Goal: Task Accomplishment & Management: Manage account settings

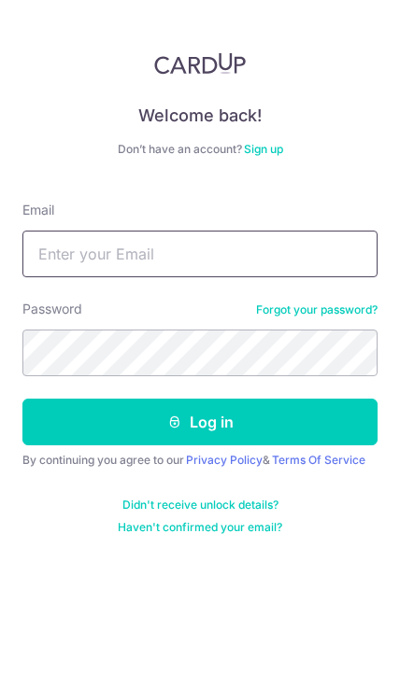
type input "[EMAIL_ADDRESS][DOMAIN_NAME]"
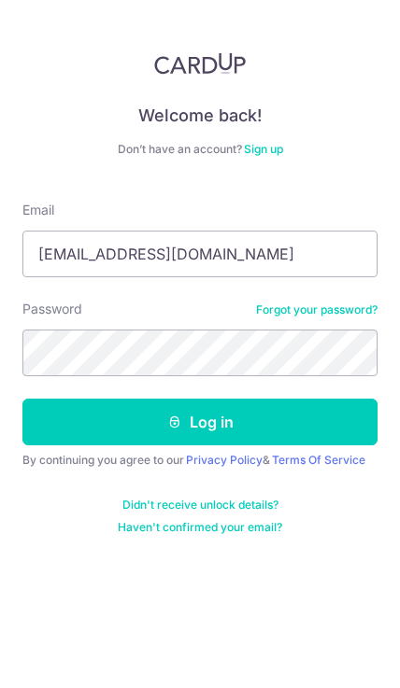
click at [200, 422] on button "Log in" at bounding box center [199, 422] width 355 height 47
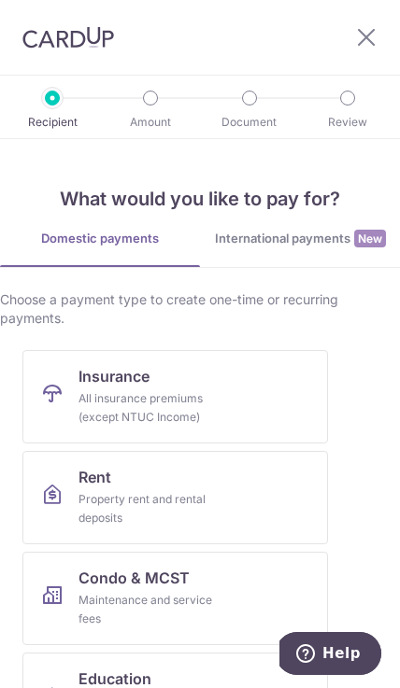
click at [357, 101] on div "Recipient Amount Document Review" at bounding box center [200, 106] width 400 height 63
click at [355, 31] on icon at bounding box center [366, 36] width 22 height 23
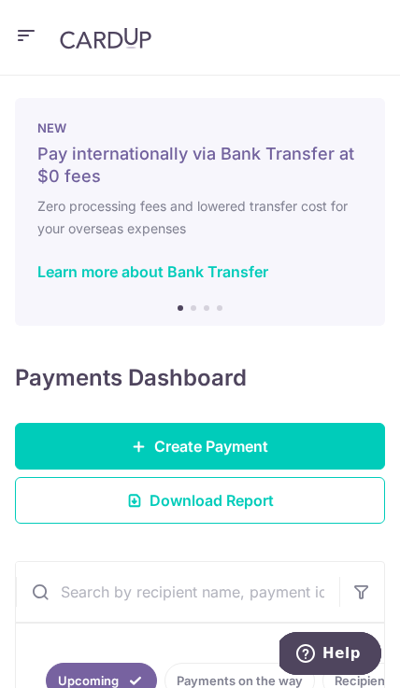
click at [30, 28] on icon "button" at bounding box center [26, 35] width 22 height 23
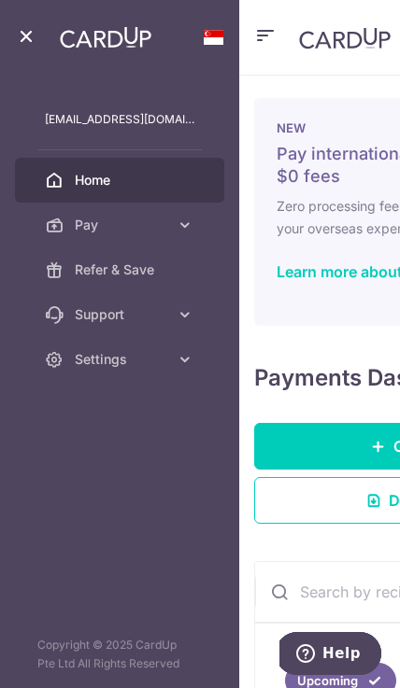
click at [77, 222] on span "Pay" at bounding box center [121, 225] width 93 height 19
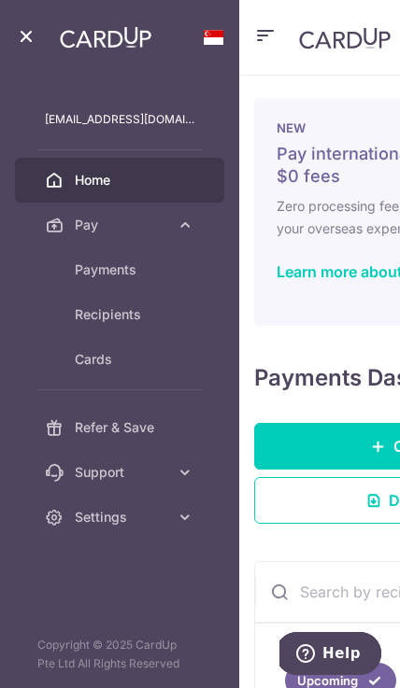
click at [77, 268] on span "Payments" at bounding box center [135, 269] width 120 height 19
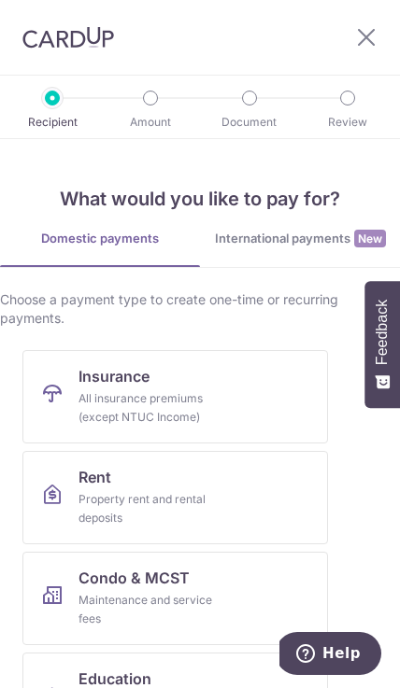
click at [374, 37] on icon at bounding box center [366, 36] width 22 height 23
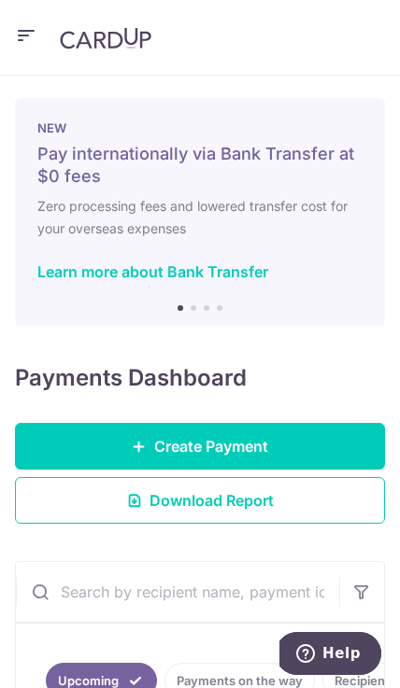
click at [8, 33] on header at bounding box center [200, 38] width 400 height 76
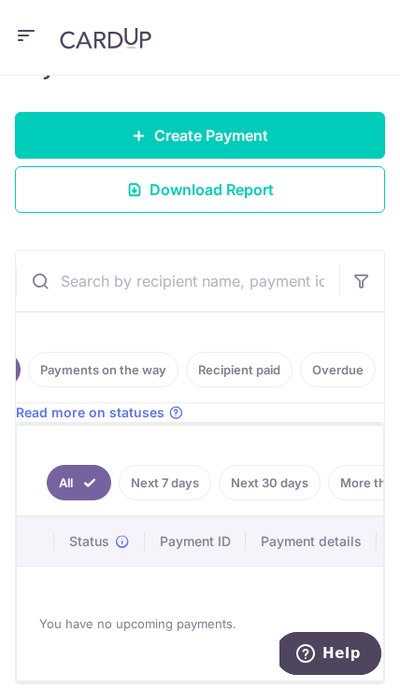
scroll to position [0, 134]
click at [233, 377] on link "Recipient paid" at bounding box center [242, 369] width 106 height 35
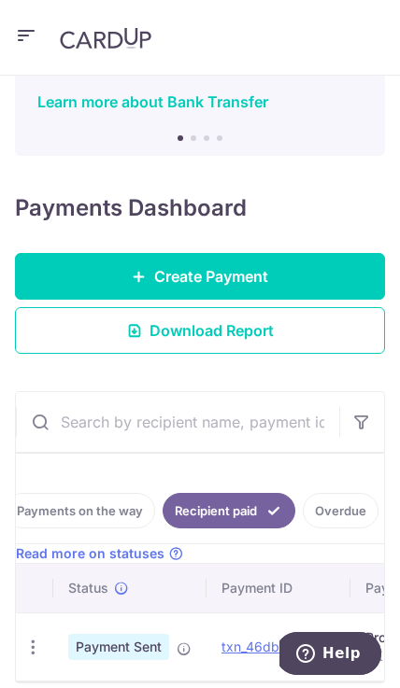
scroll to position [169, 0]
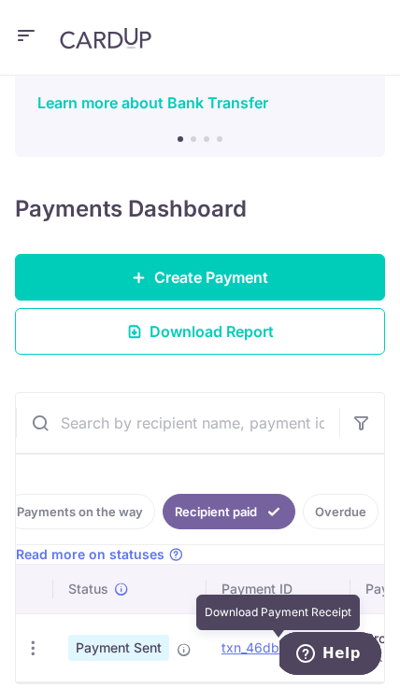
click at [237, 653] on link "txn_46dbd9ebcda" at bounding box center [278, 648] width 114 height 16
